Goal: Task Accomplishment & Management: Use online tool/utility

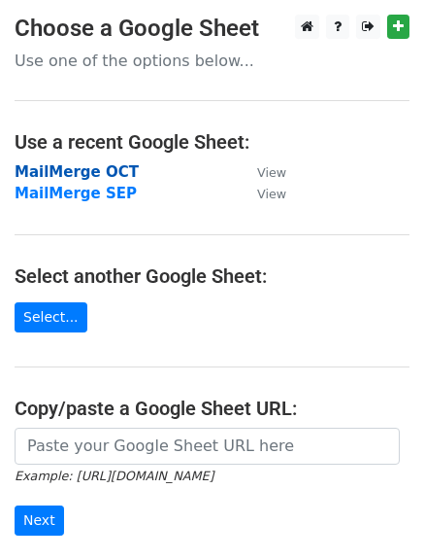
click at [36, 166] on strong "MailMerge OCT" at bounding box center [77, 171] width 124 height 17
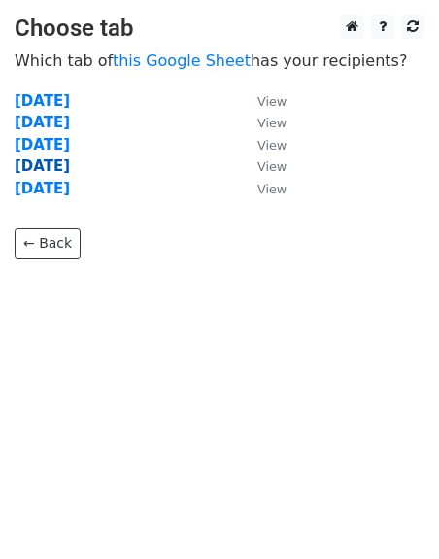
click at [31, 167] on strong "[DATE]" at bounding box center [42, 165] width 55 height 17
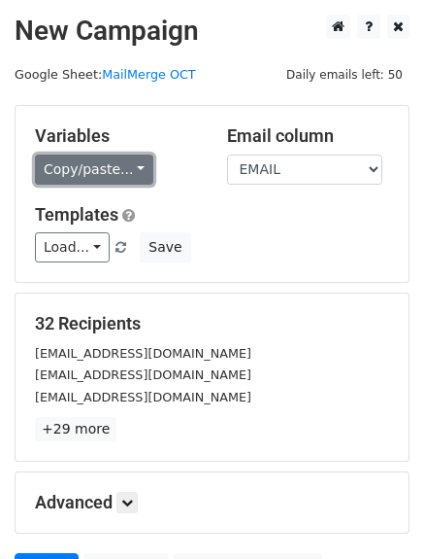
click at [62, 159] on link "Copy/paste..." at bounding box center [94, 169] width 119 height 30
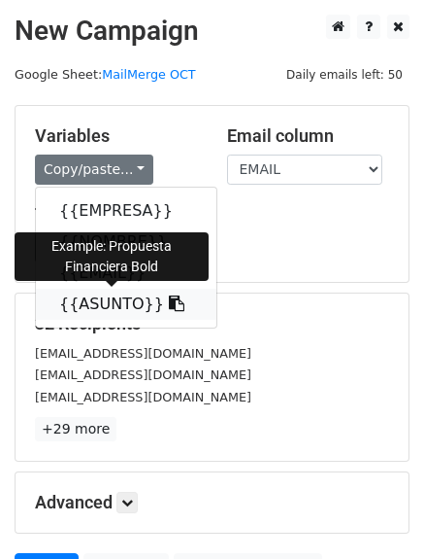
click at [70, 302] on link "{{ASUNTO}}" at bounding box center [126, 303] width 181 height 31
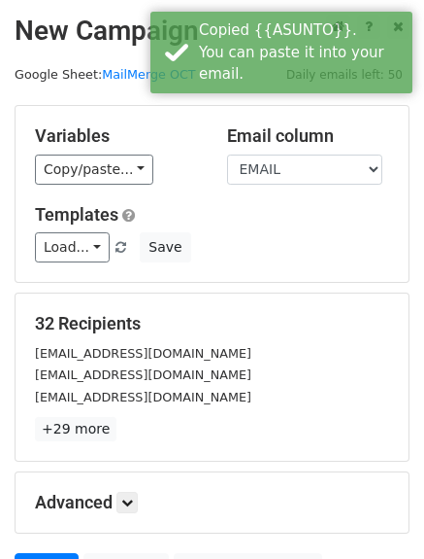
click at [105, 148] on div "Variables Copy/paste... {{EMPRESA}} {{NOMBRE}} {{EMAIL}} {{ASUNTO}}" at bounding box center [116, 154] width 192 height 59
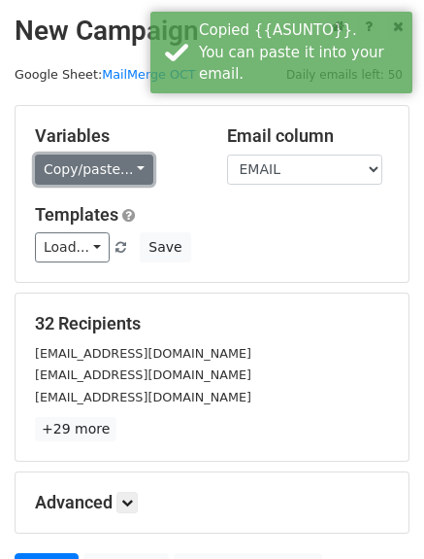
click at [101, 154] on link "Copy/paste..." at bounding box center [94, 169] width 119 height 30
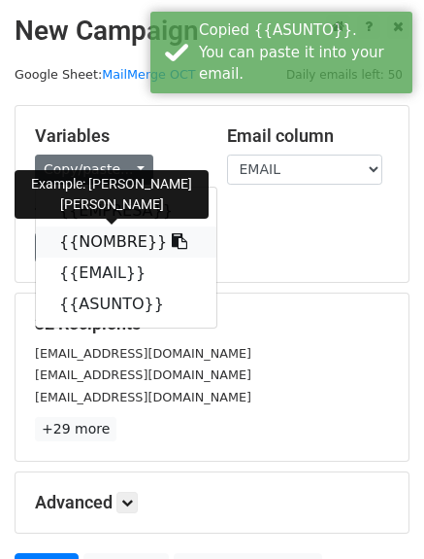
click at [88, 239] on link "{{NOMBRE}}" at bounding box center [126, 241] width 181 height 31
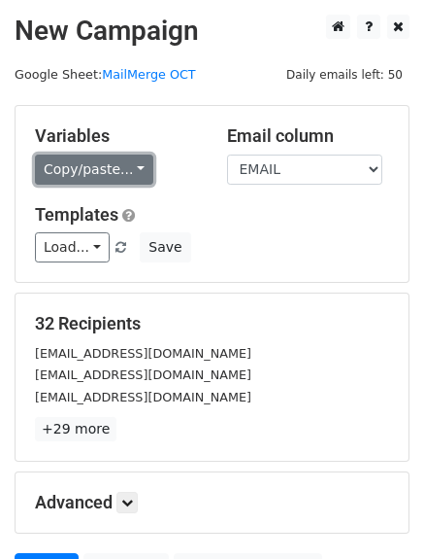
click at [82, 168] on link "Copy/paste..." at bounding box center [94, 169] width 119 height 30
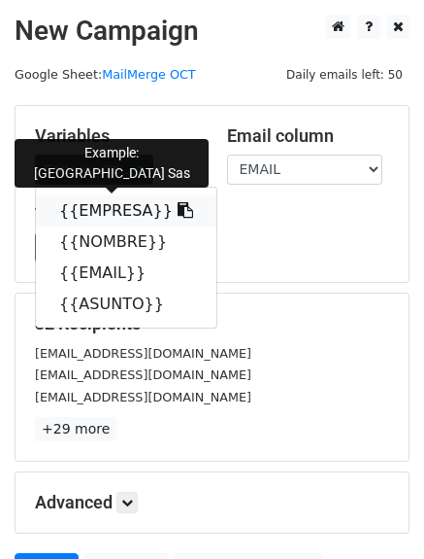
click at [110, 217] on link "{{EMPRESA}}" at bounding box center [126, 210] width 181 height 31
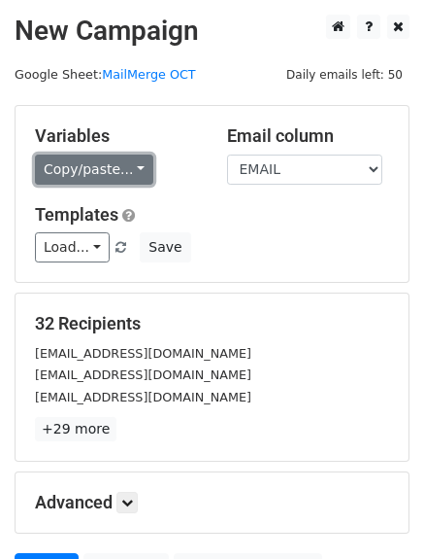
click at [127, 173] on link "Copy/paste..." at bounding box center [94, 169] width 119 height 30
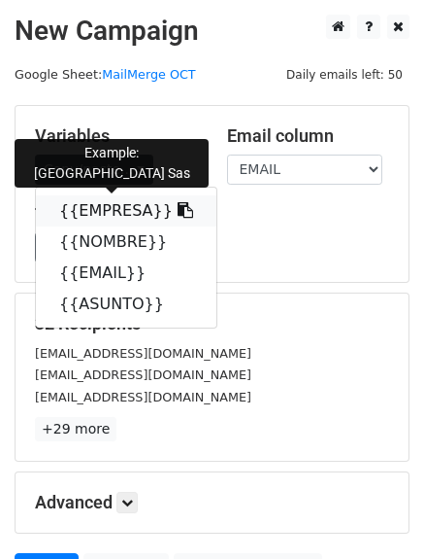
click at [95, 215] on link "{{EMPRESA}}" at bounding box center [126, 210] width 181 height 31
